Goal: Task Accomplishment & Management: Manage account settings

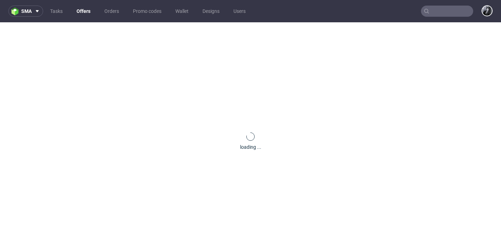
click at [86, 9] on link "Offers" at bounding box center [83, 11] width 22 height 11
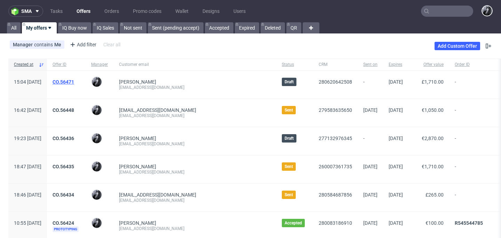
click at [74, 81] on link "CO.56471" at bounding box center [64, 82] width 22 height 6
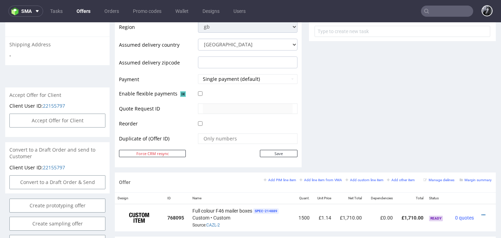
scroll to position [261, 0]
click at [480, 214] on div at bounding box center [484, 214] width 9 height 7
click at [482, 214] on icon at bounding box center [484, 214] width 4 height 5
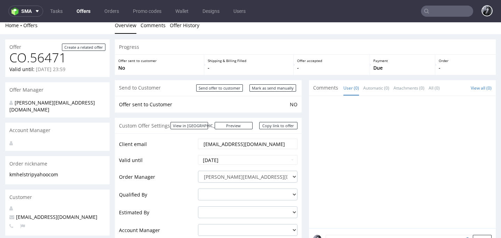
scroll to position [5, 0]
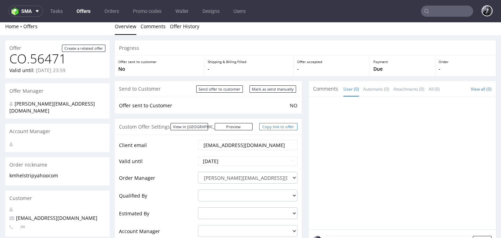
click at [273, 126] on link "Copy link to offer" at bounding box center [278, 126] width 38 height 7
click at [244, 127] on link "Preview" at bounding box center [234, 126] width 38 height 7
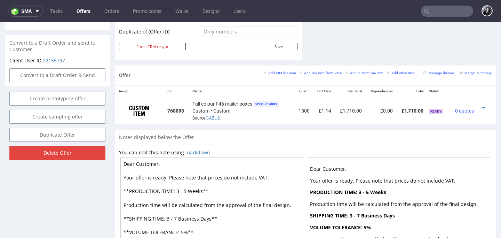
scroll to position [365, 0]
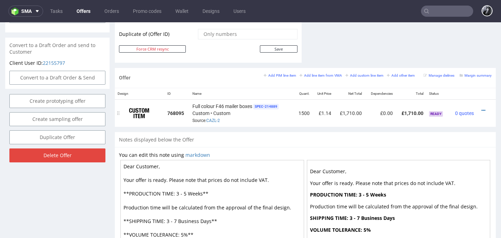
click at [480, 110] on div at bounding box center [484, 110] width 9 height 7
click at [482, 110] on icon at bounding box center [484, 110] width 4 height 5
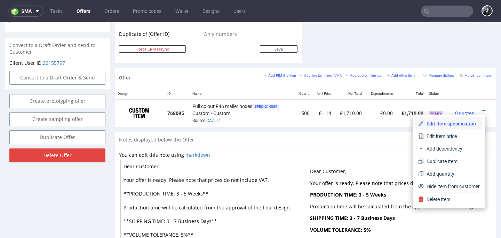
click at [454, 125] on span "Edit item specification" at bounding box center [452, 123] width 56 height 7
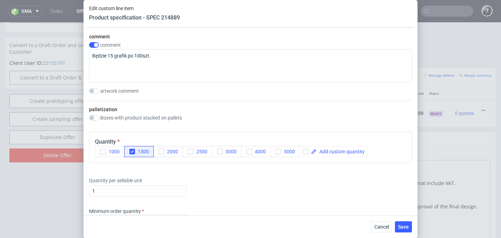
scroll to position [871, 0]
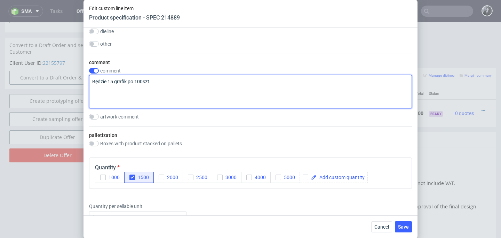
drag, startPoint x: 185, startPoint y: 84, endPoint x: 59, endPoint y: 75, distance: 126.0
click at [59, 75] on div "Edit custom line item Product specification - SPEC 214889 Supplier Marex Techni…" at bounding box center [250, 119] width 501 height 238
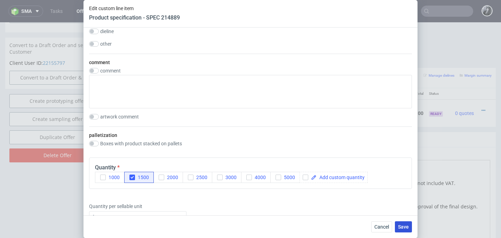
checkbox input "false"
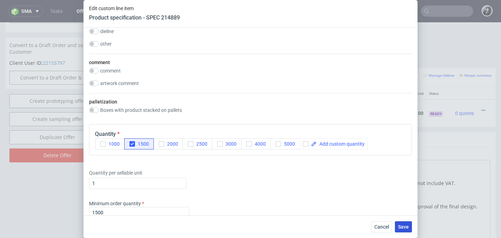
click at [406, 229] on button "Save" at bounding box center [403, 226] width 17 height 11
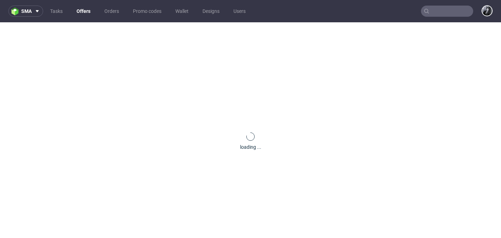
scroll to position [0, 0]
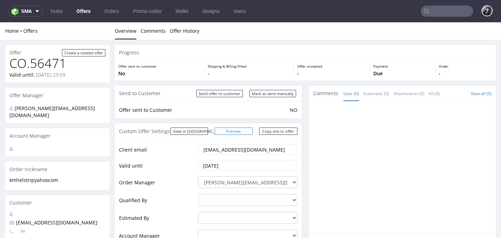
click at [241, 133] on link "Preview" at bounding box center [234, 130] width 38 height 7
click at [279, 128] on link "Copy link to offer" at bounding box center [278, 130] width 38 height 7
click at [225, 95] on input "Send offer to customer" at bounding box center [219, 93] width 47 height 7
type input "In progress..."
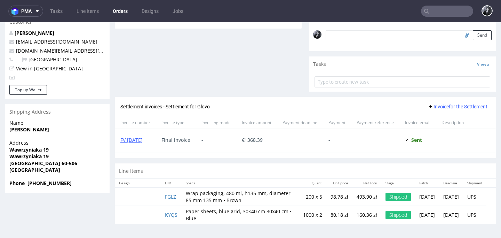
scroll to position [2, 0]
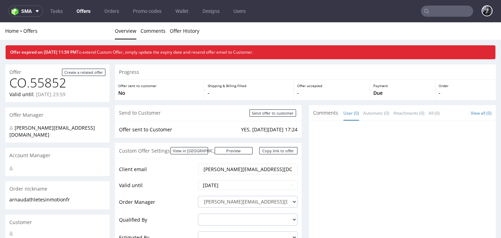
click at [81, 13] on link "Offers" at bounding box center [83, 11] width 22 height 11
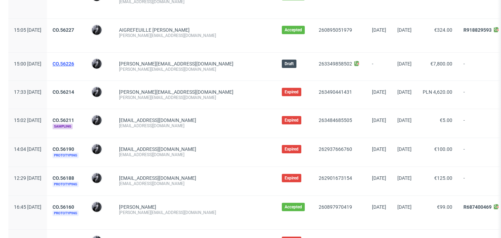
click at [74, 63] on link "CO.56226" at bounding box center [64, 64] width 22 height 6
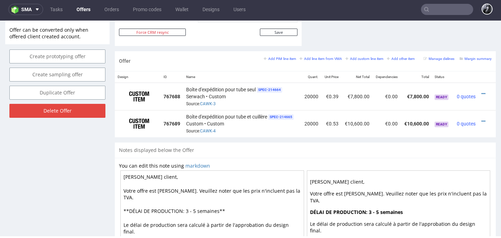
scroll to position [375, 0]
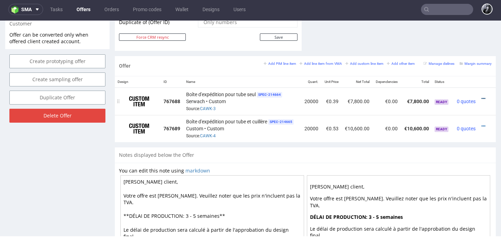
click at [482, 97] on icon at bounding box center [484, 98] width 4 height 5
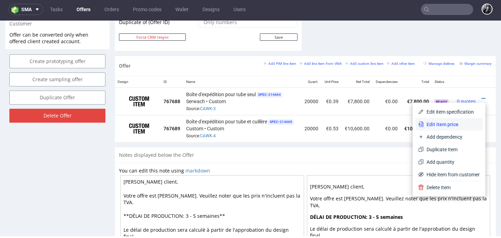
click at [451, 125] on span "Edit item price" at bounding box center [452, 124] width 56 height 7
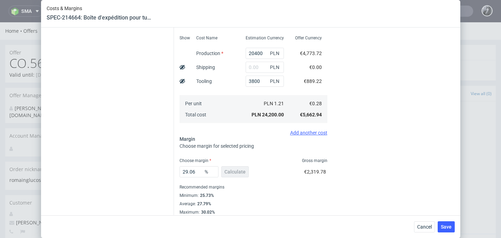
scroll to position [158, 0]
